Goal: Information Seeking & Learning: Learn about a topic

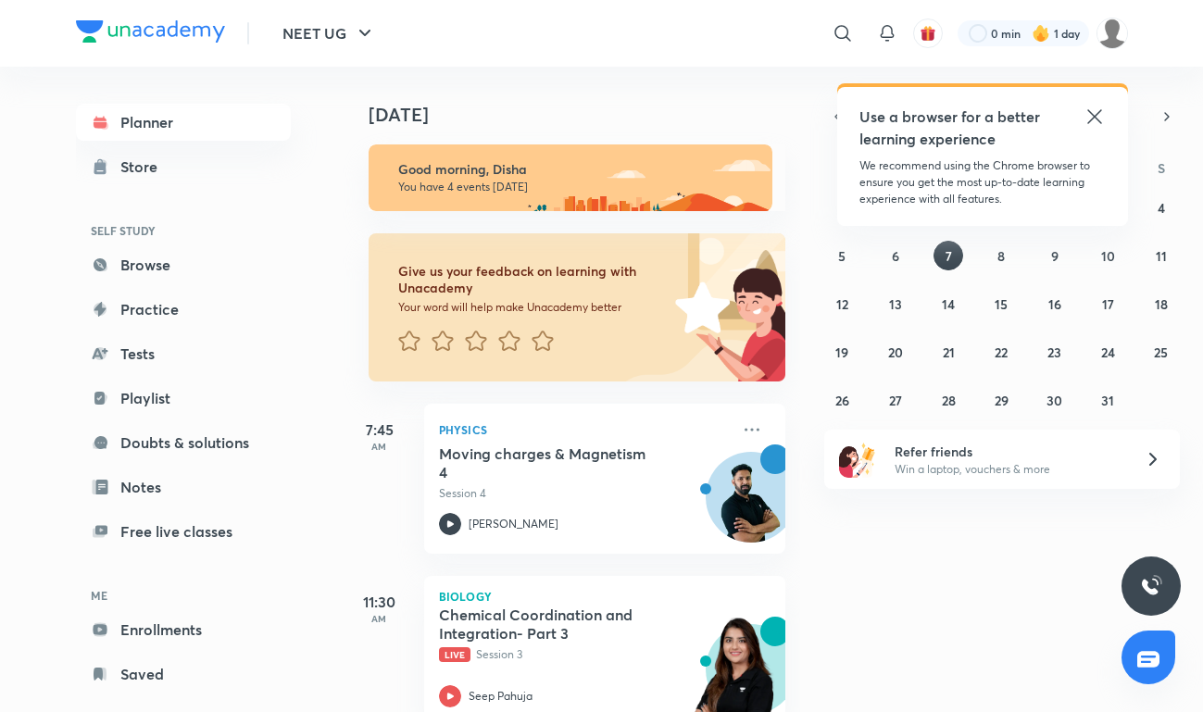
click at [1088, 119] on icon at bounding box center [1095, 117] width 22 height 22
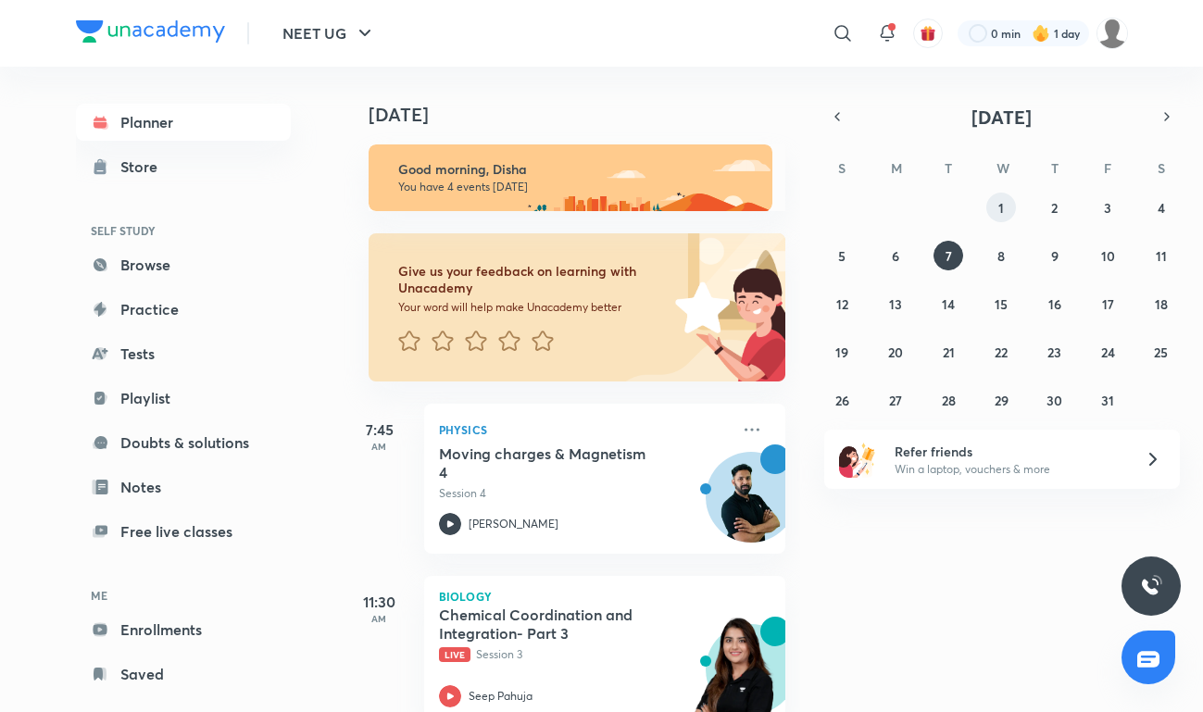
click at [1010, 207] on button "1" at bounding box center [1002, 208] width 30 height 30
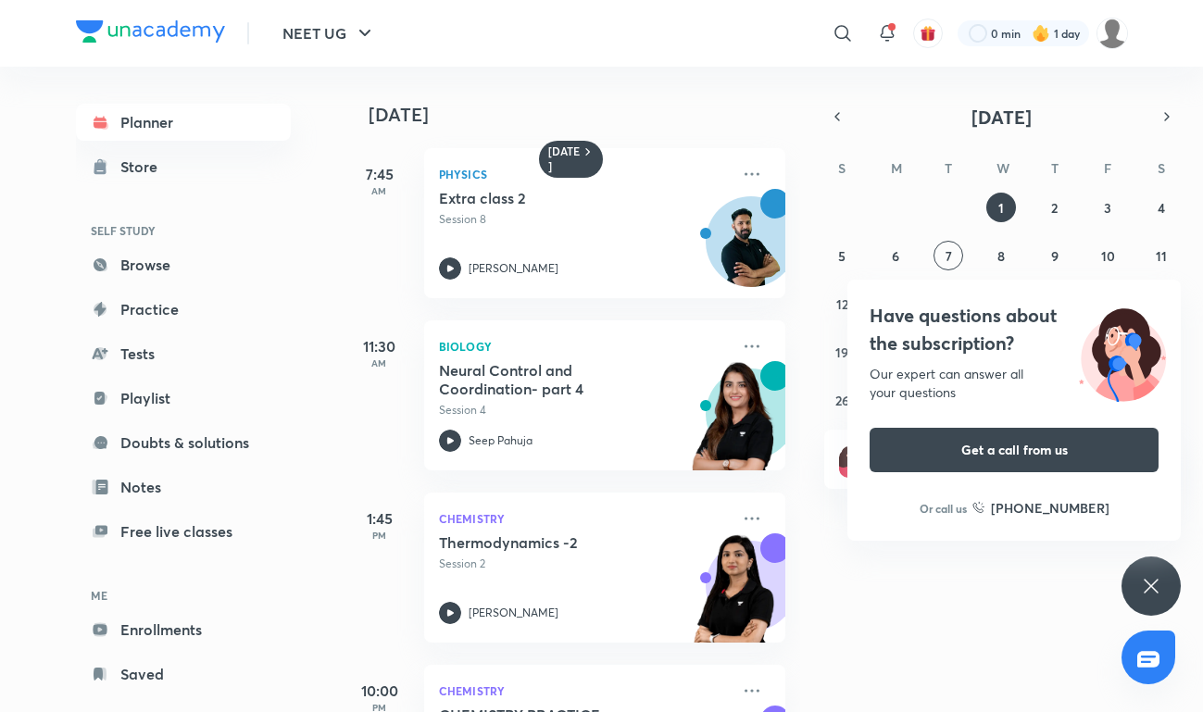
click at [959, 622] on div "[DATE] 7:45 AM Physics Extra class 2 Session 8 [PERSON_NAME] 11:30 AM Biology N…" at bounding box center [772, 390] width 858 height 646
click at [1140, 581] on icon at bounding box center [1151, 586] width 22 height 22
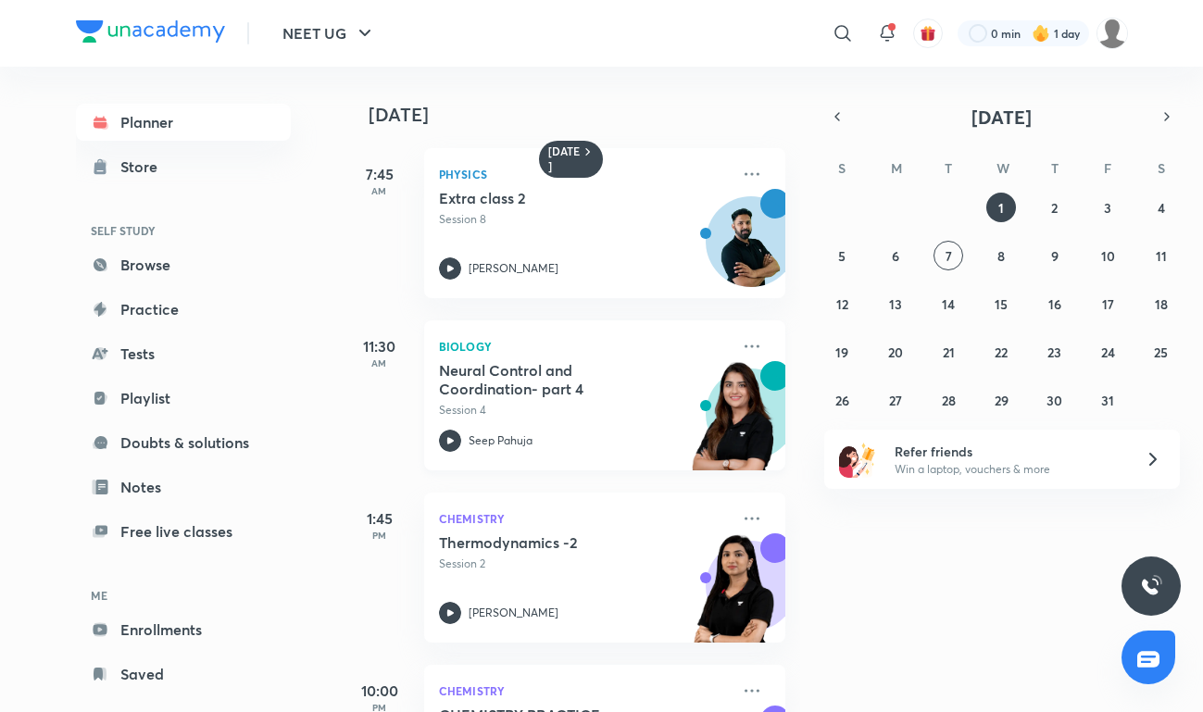
click at [560, 418] on p "Session 4" at bounding box center [584, 410] width 291 height 17
click at [635, 390] on h5 "Neural Control and Coordination- part 4" at bounding box center [554, 379] width 231 height 37
